Goal: Information Seeking & Learning: Check status

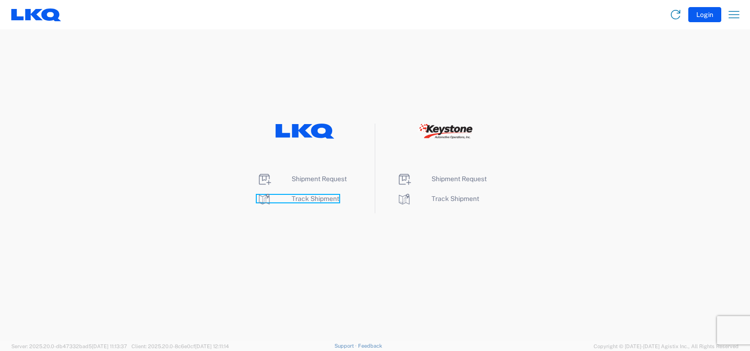
click at [308, 200] on span "Track Shipment" at bounding box center [316, 199] width 48 height 8
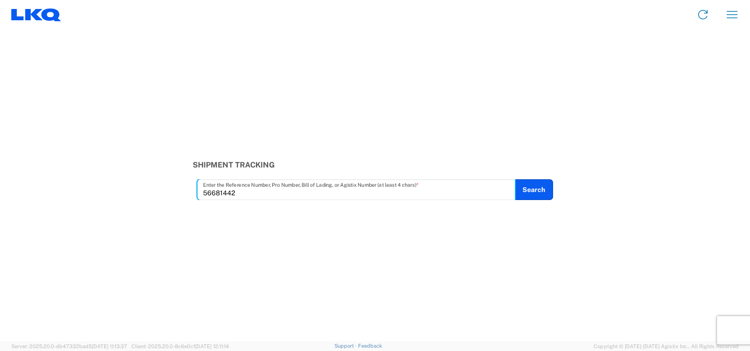
type input "56681442"
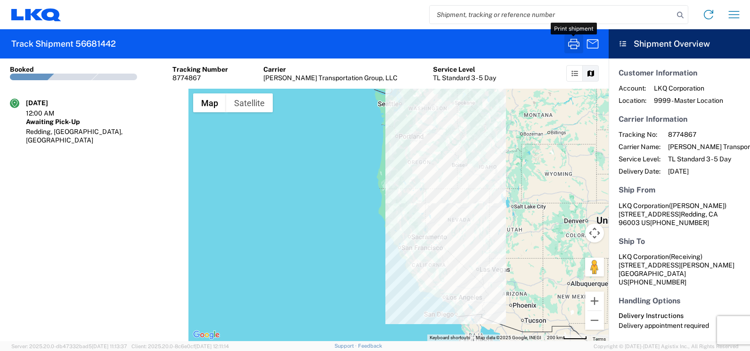
click at [574, 43] on icon "button" at bounding box center [573, 43] width 15 height 15
